Goal: Information Seeking & Learning: Learn about a topic

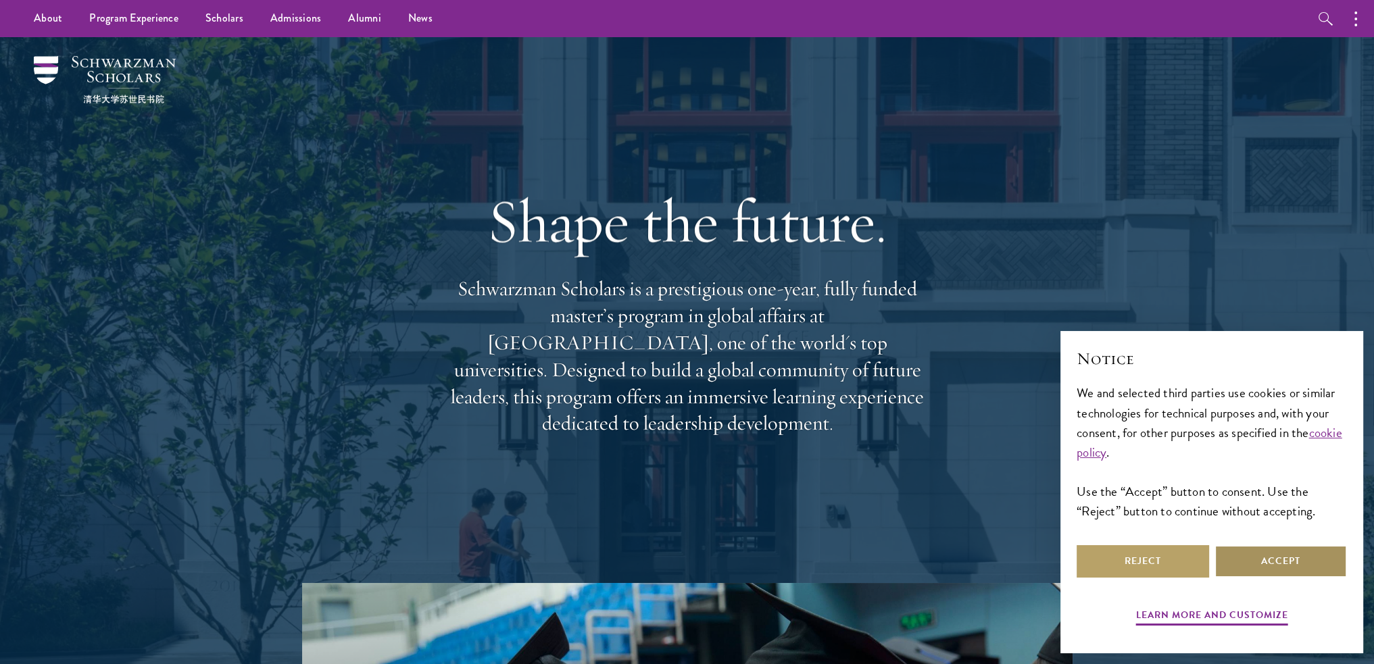
click at [1286, 559] on button "Accept" at bounding box center [1281, 561] width 132 height 32
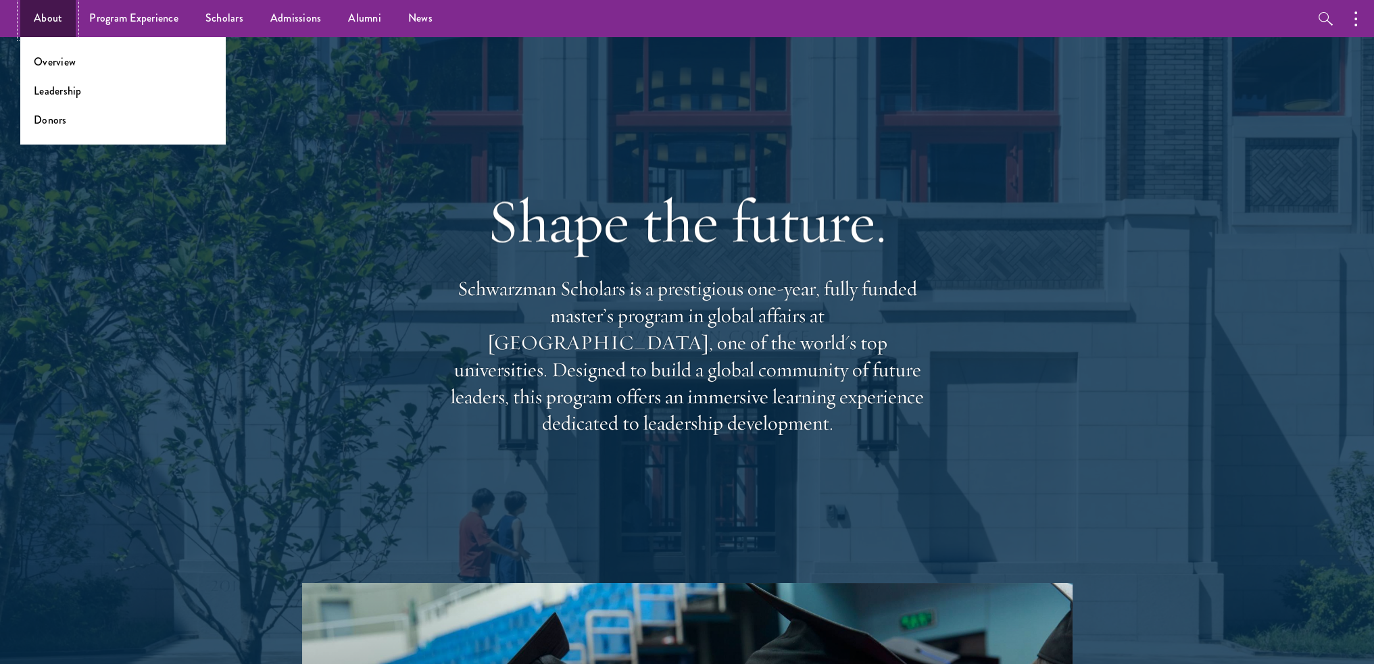
click at [55, 13] on link "About" at bounding box center [47, 18] width 55 height 37
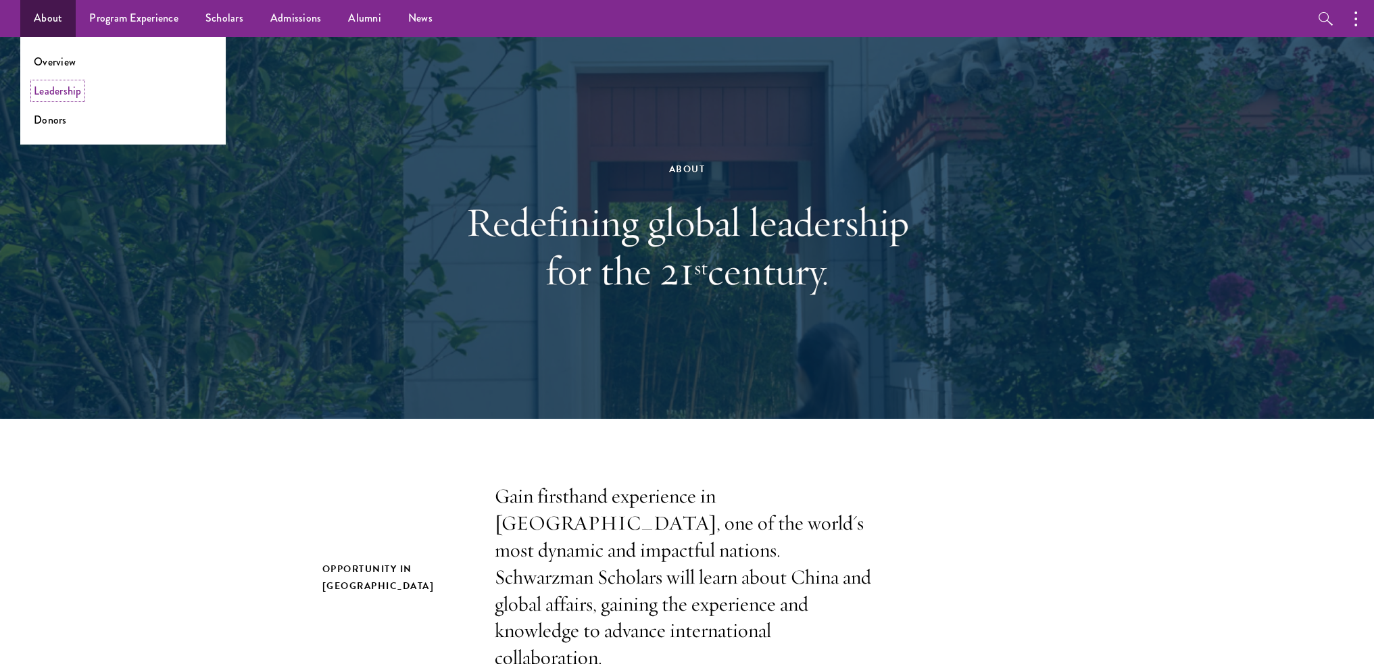
click at [51, 89] on link "Leadership" at bounding box center [58, 91] width 48 height 16
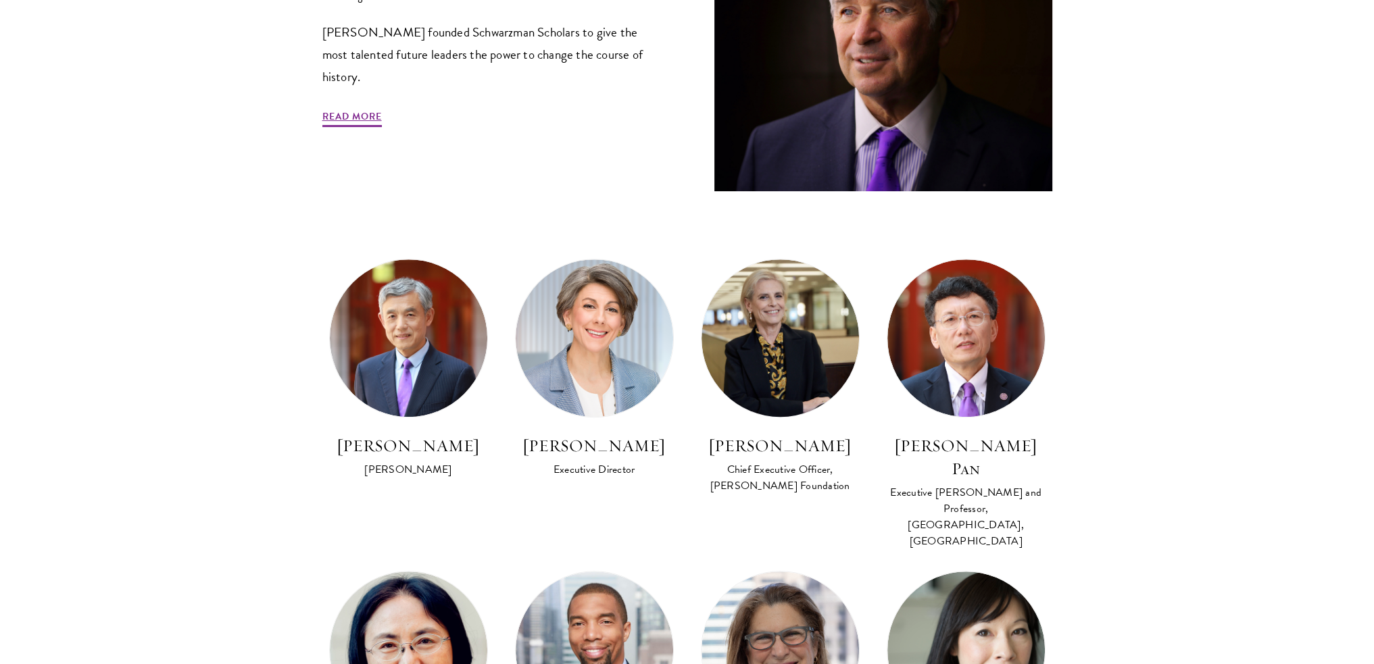
scroll to position [608, 0]
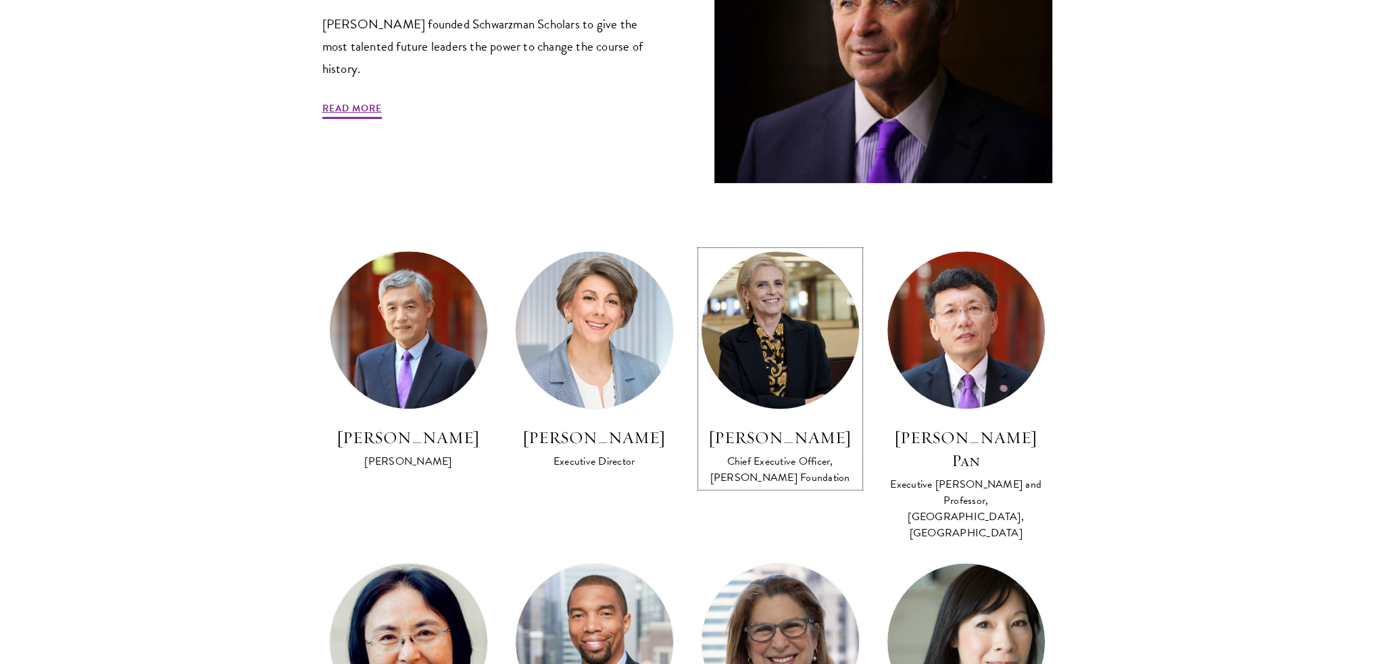
click at [779, 451] on div "[PERSON_NAME] Chief Executive Officer, [PERSON_NAME] Foundation" at bounding box center [780, 456] width 159 height 61
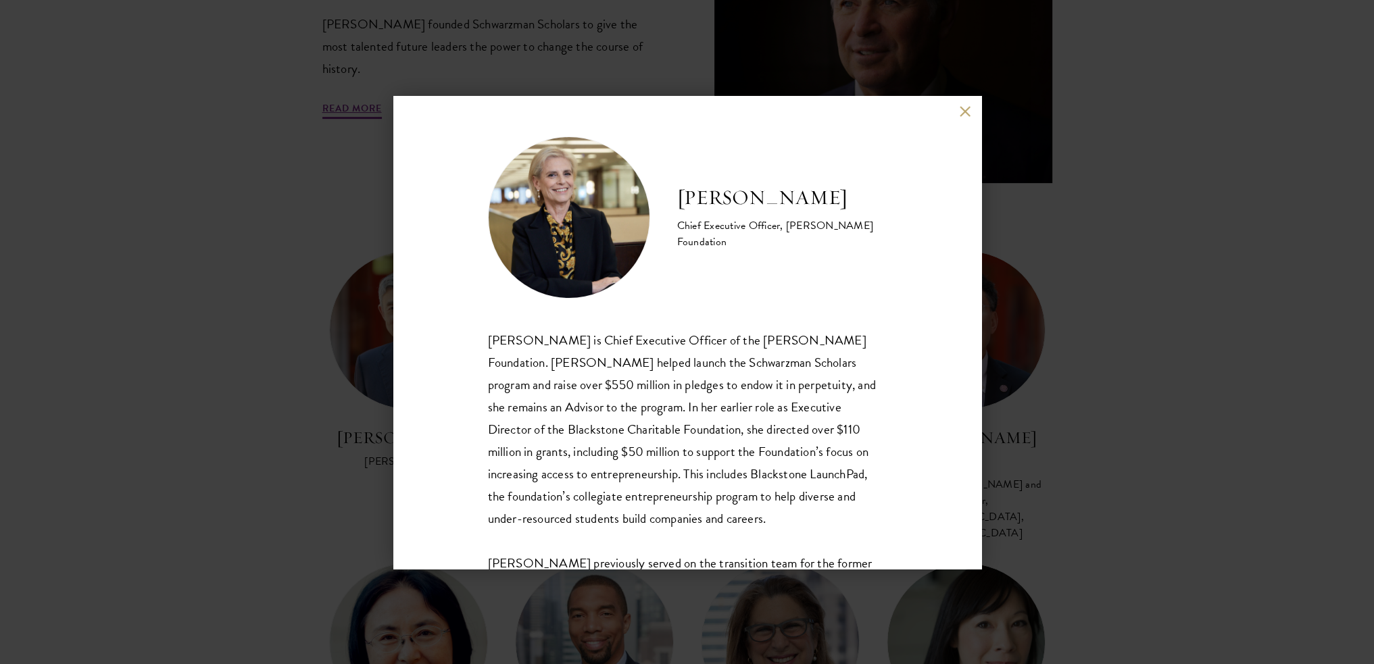
click at [960, 113] on button at bounding box center [965, 111] width 11 height 11
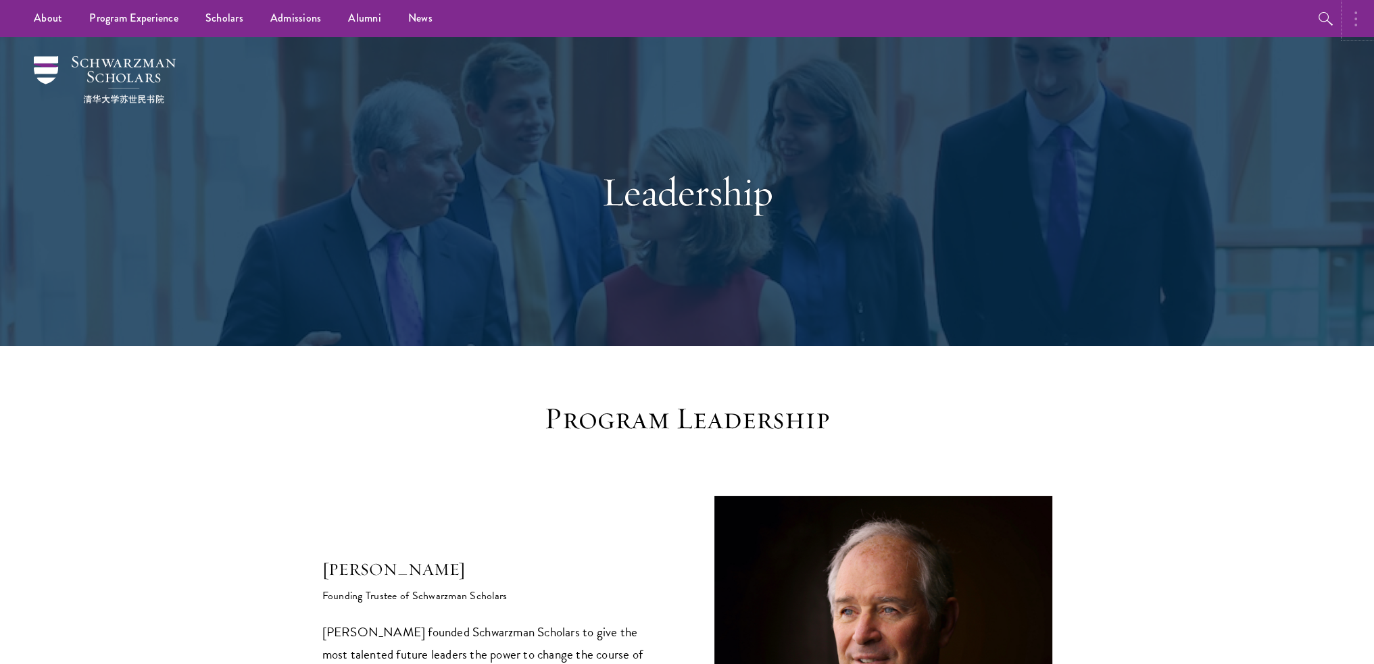
click at [1360, 14] on button "button" at bounding box center [1359, 18] width 30 height 37
click at [1207, 24] on button "button" at bounding box center [1214, 18] width 30 height 37
click at [1325, 16] on icon "button" at bounding box center [1326, 19] width 16 height 16
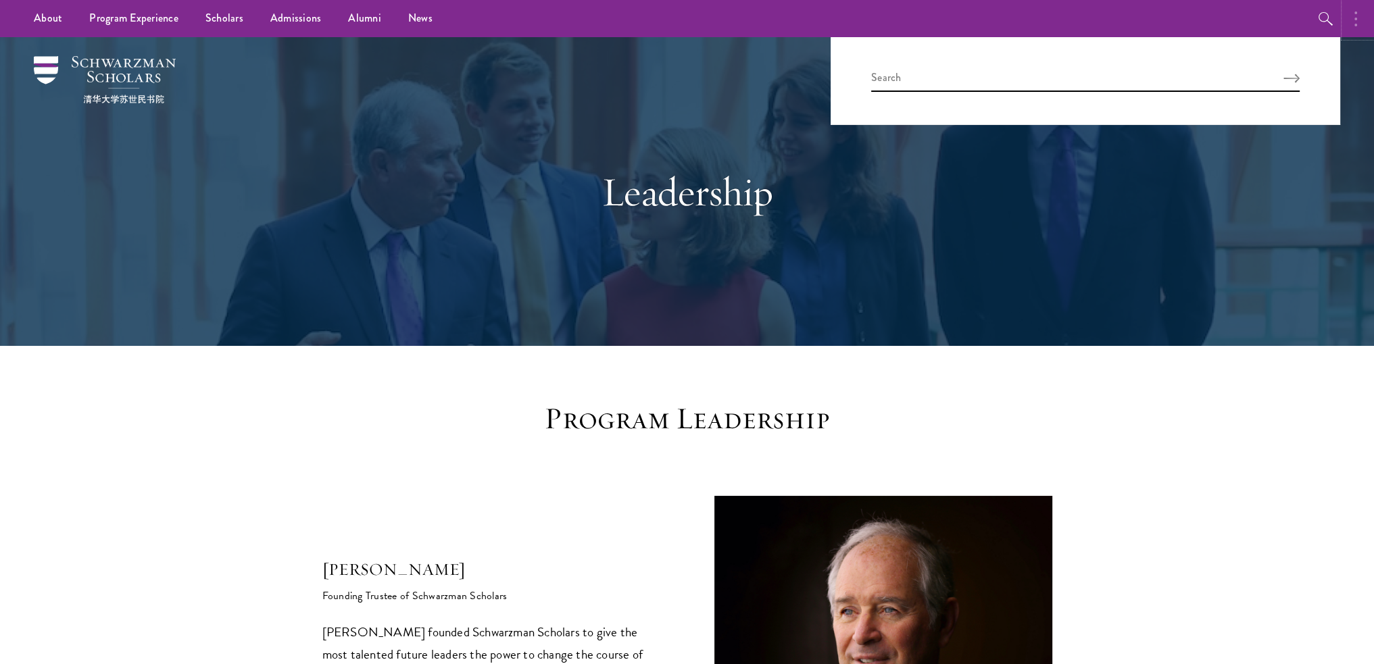
click at [1363, 21] on button "button" at bounding box center [1359, 18] width 30 height 37
